Goal: Information Seeking & Learning: Learn about a topic

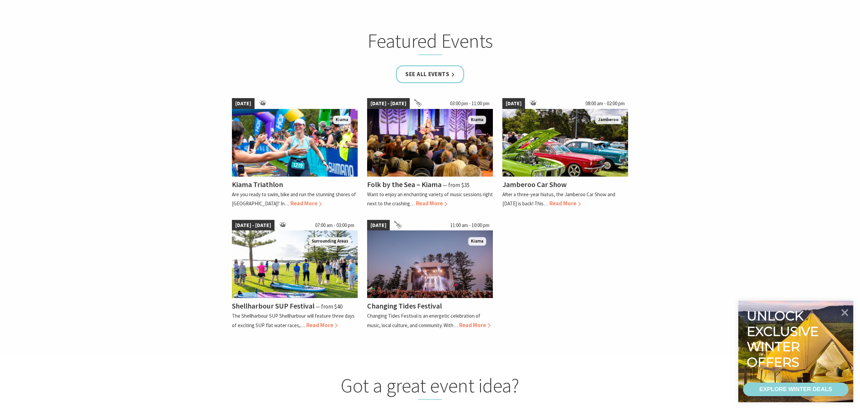
scroll to position [476, 0]
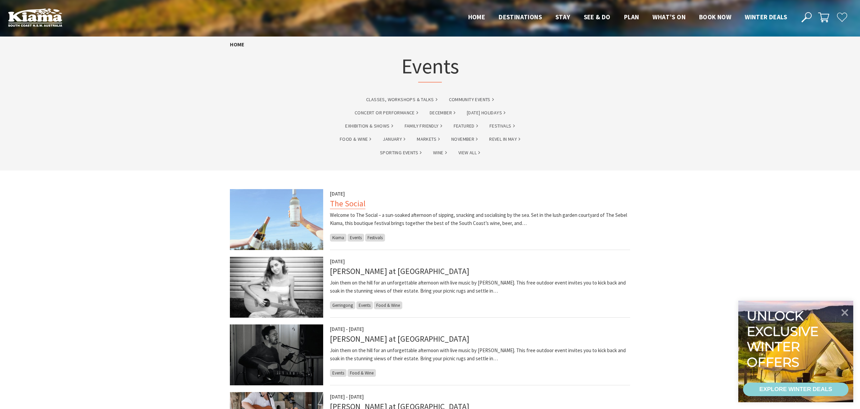
click at [347, 204] on link "The Social" at bounding box center [347, 203] width 35 height 11
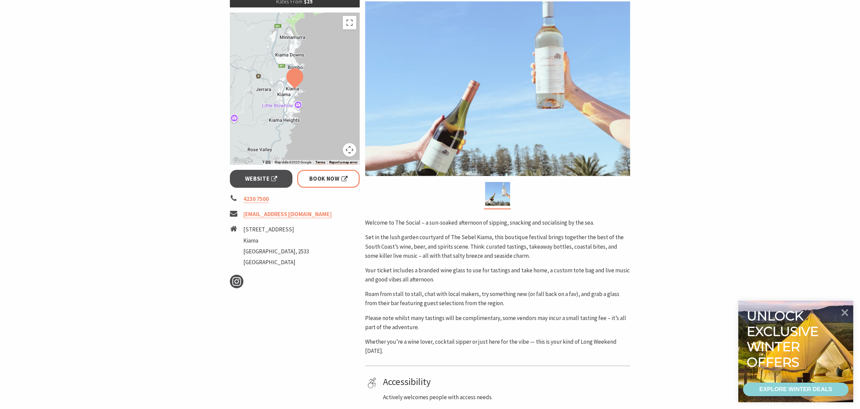
scroll to position [126, 0]
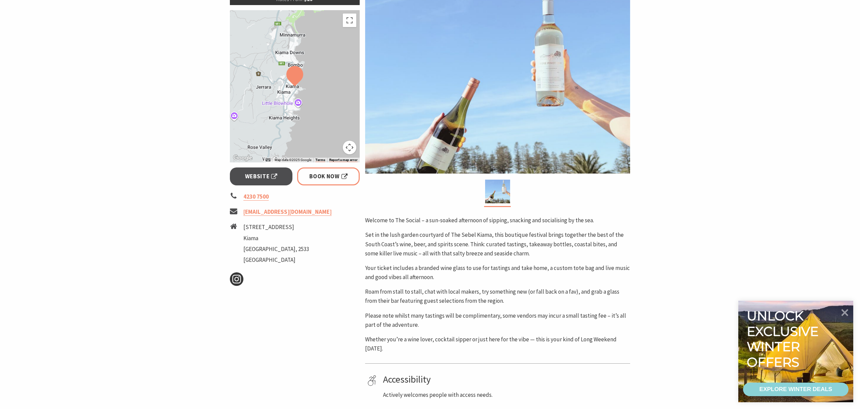
click at [236, 279] on icon at bounding box center [237, 279] width 10 height 10
